Goal: Information Seeking & Learning: Learn about a topic

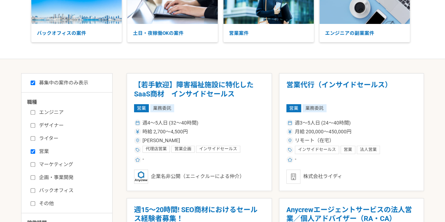
scroll to position [75, 0]
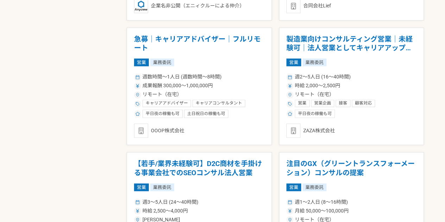
scroll to position [491, 0]
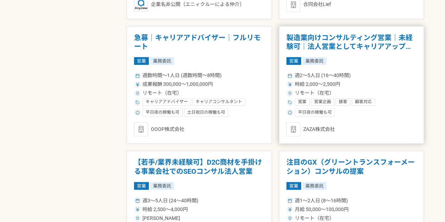
click at [343, 95] on div "リモート（在宅）" at bounding box center [351, 92] width 131 height 7
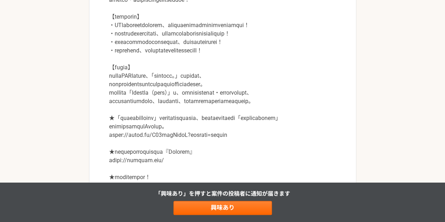
scroll to position [256, 0]
drag, startPoint x: 154, startPoint y: 108, endPoint x: 175, endPoint y: 109, distance: 20.8
click at [175, 109] on p at bounding box center [222, 164] width 227 height 355
copy p "Metoree"
click at [262, 123] on p at bounding box center [222, 164] width 227 height 355
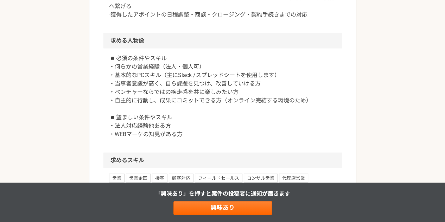
scroll to position [699, 0]
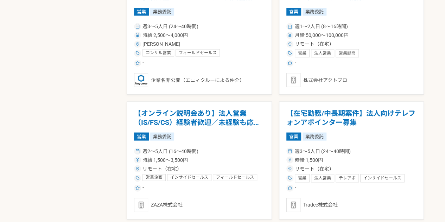
scroll to position [666, 0]
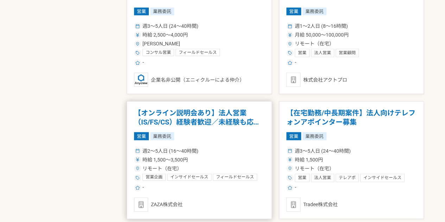
click at [219, 124] on h1 "【オンライン説明会あり】法人営業（IS/FS/CS）経験者歓迎／未経験も応募可" at bounding box center [199, 117] width 131 height 18
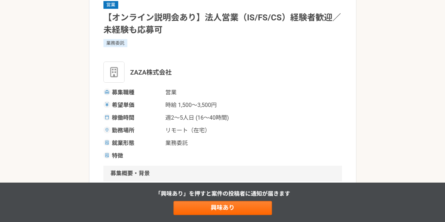
scroll to position [57, 0]
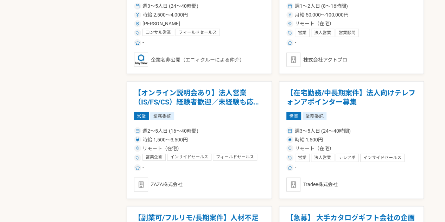
scroll to position [686, 0]
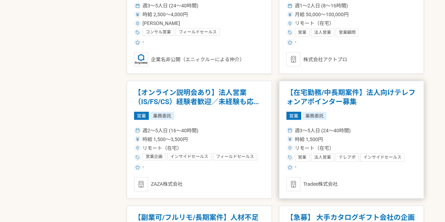
click at [337, 112] on div "営業 業務委託" at bounding box center [351, 116] width 131 height 8
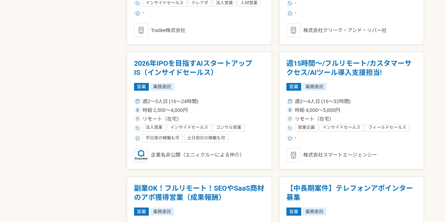
scroll to position [967, 0]
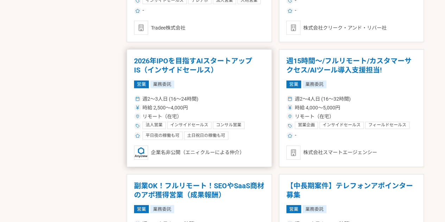
click at [223, 113] on div "リモート（在宅）" at bounding box center [199, 116] width 131 height 7
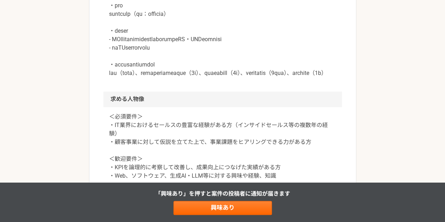
scroll to position [446, 0]
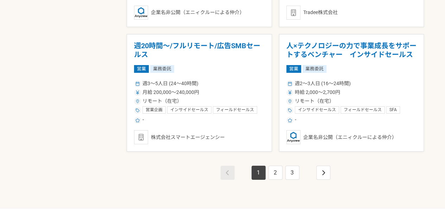
scroll to position [1231, 0]
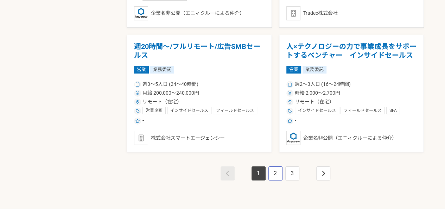
click at [270, 172] on link "2" at bounding box center [275, 173] width 14 height 14
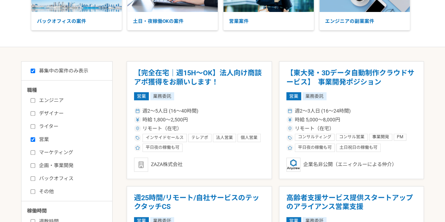
scroll to position [82, 0]
